Goal: Find contact information: Find contact information

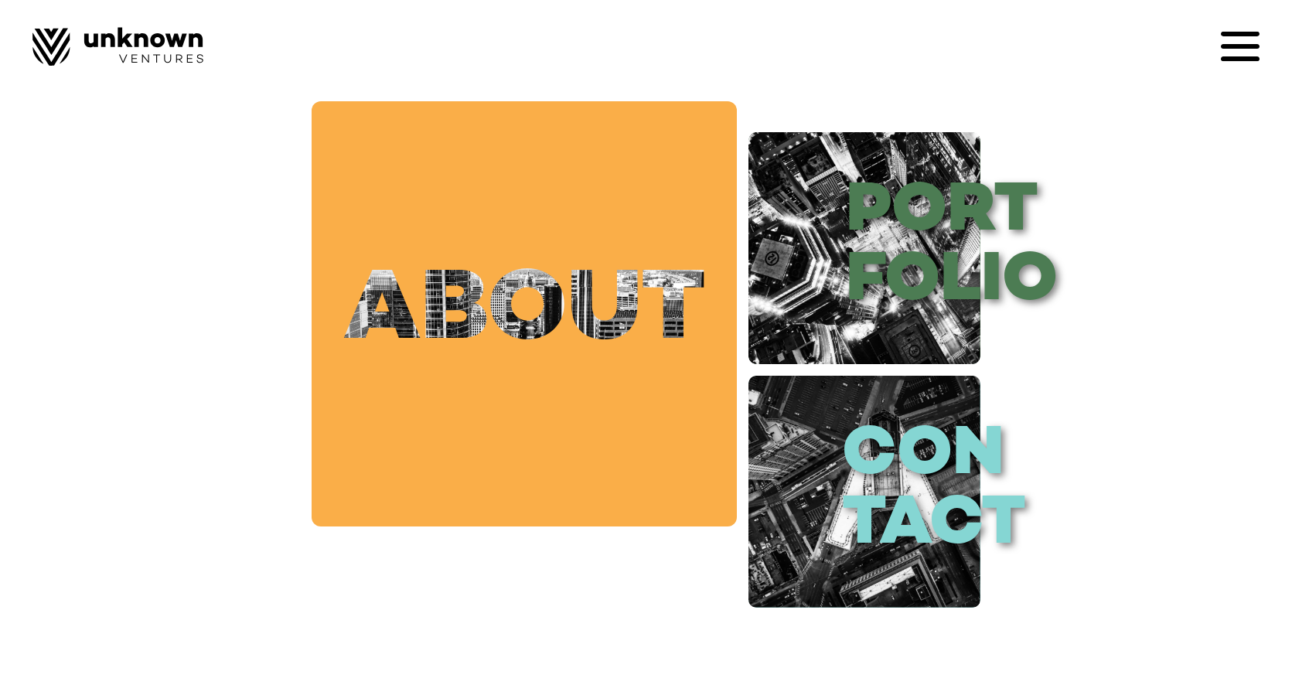
click at [584, 277] on link "about" at bounding box center [524, 313] width 425 height 425
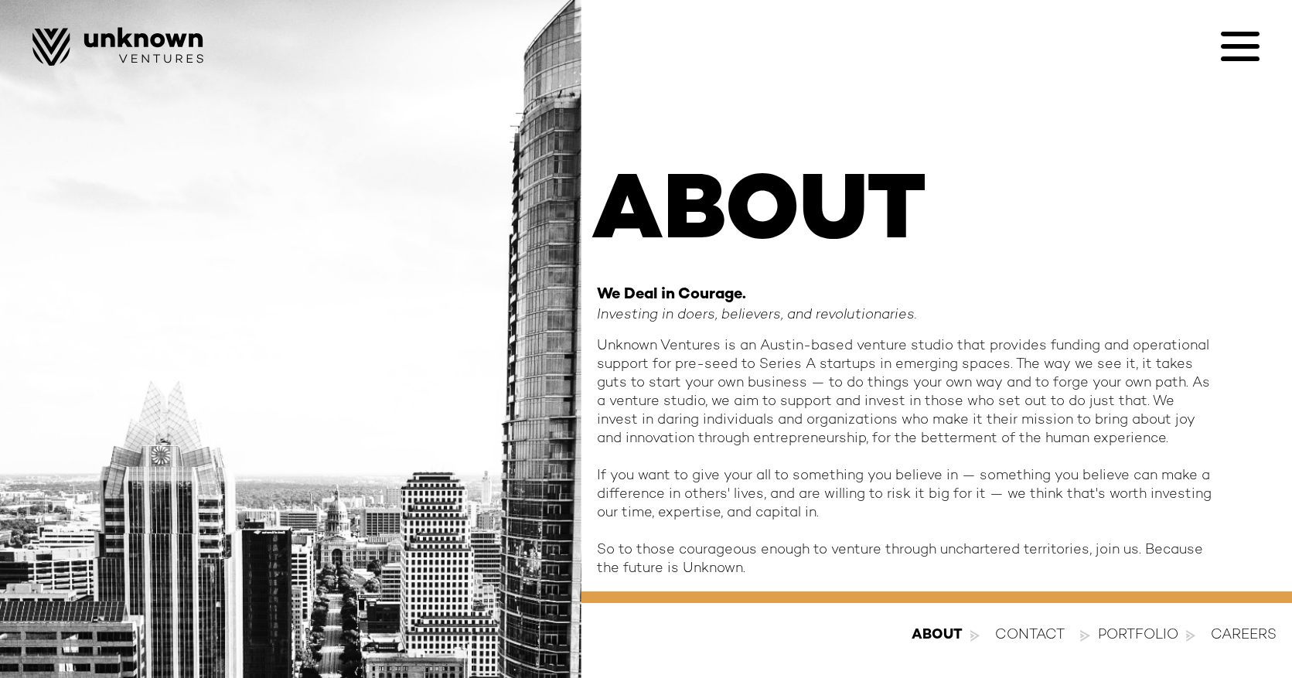
scroll to position [15, 0]
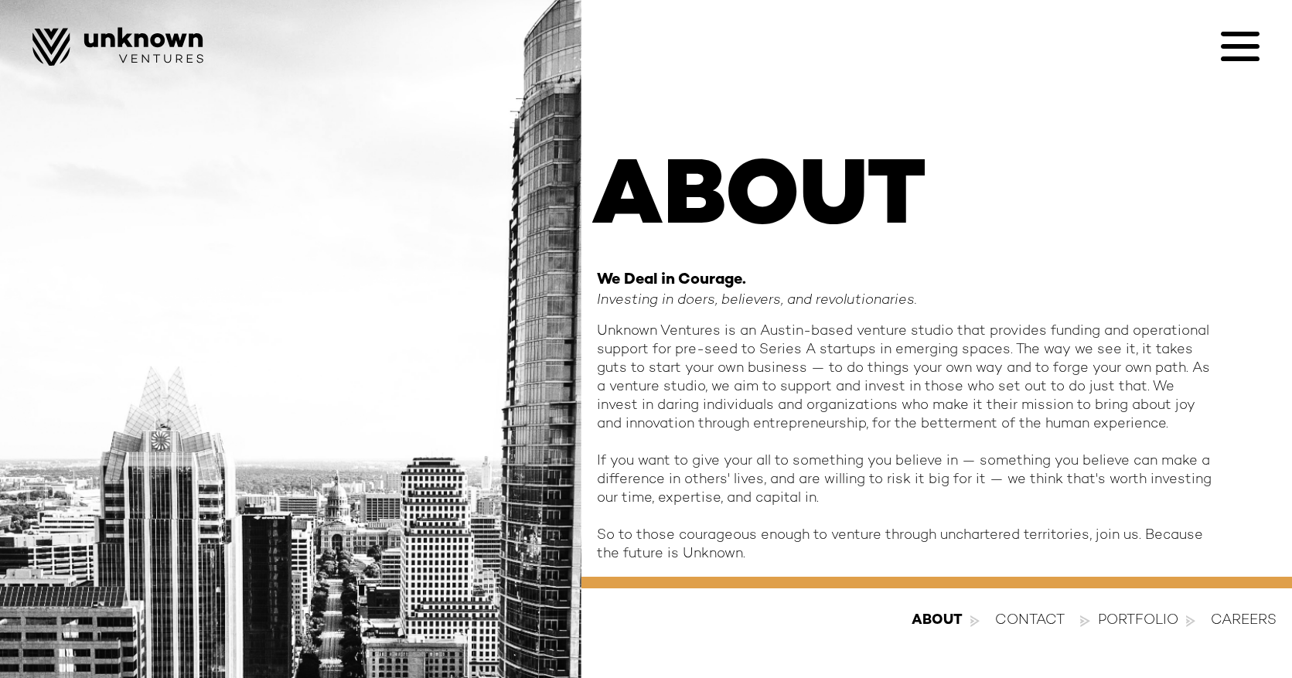
click at [1040, 624] on div "contact" at bounding box center [1030, 621] width 70 height 19
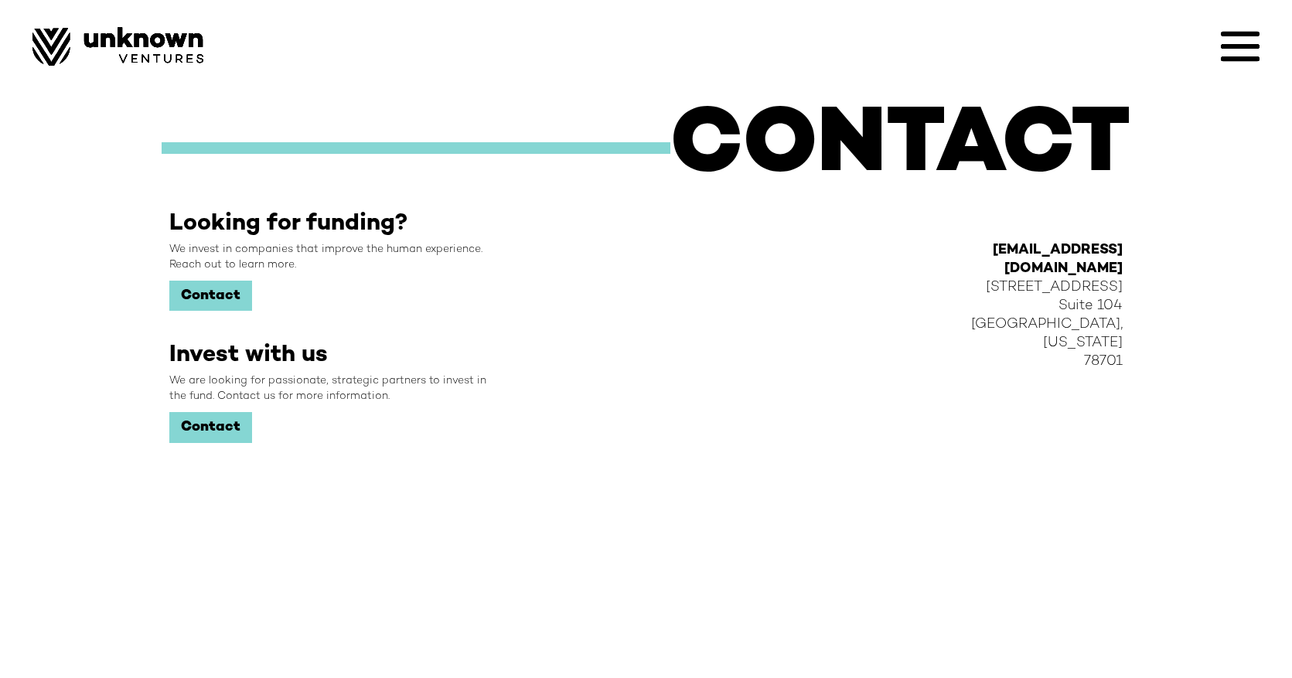
click at [135, 39] on img at bounding box center [117, 46] width 171 height 39
